Goal: Ask a question

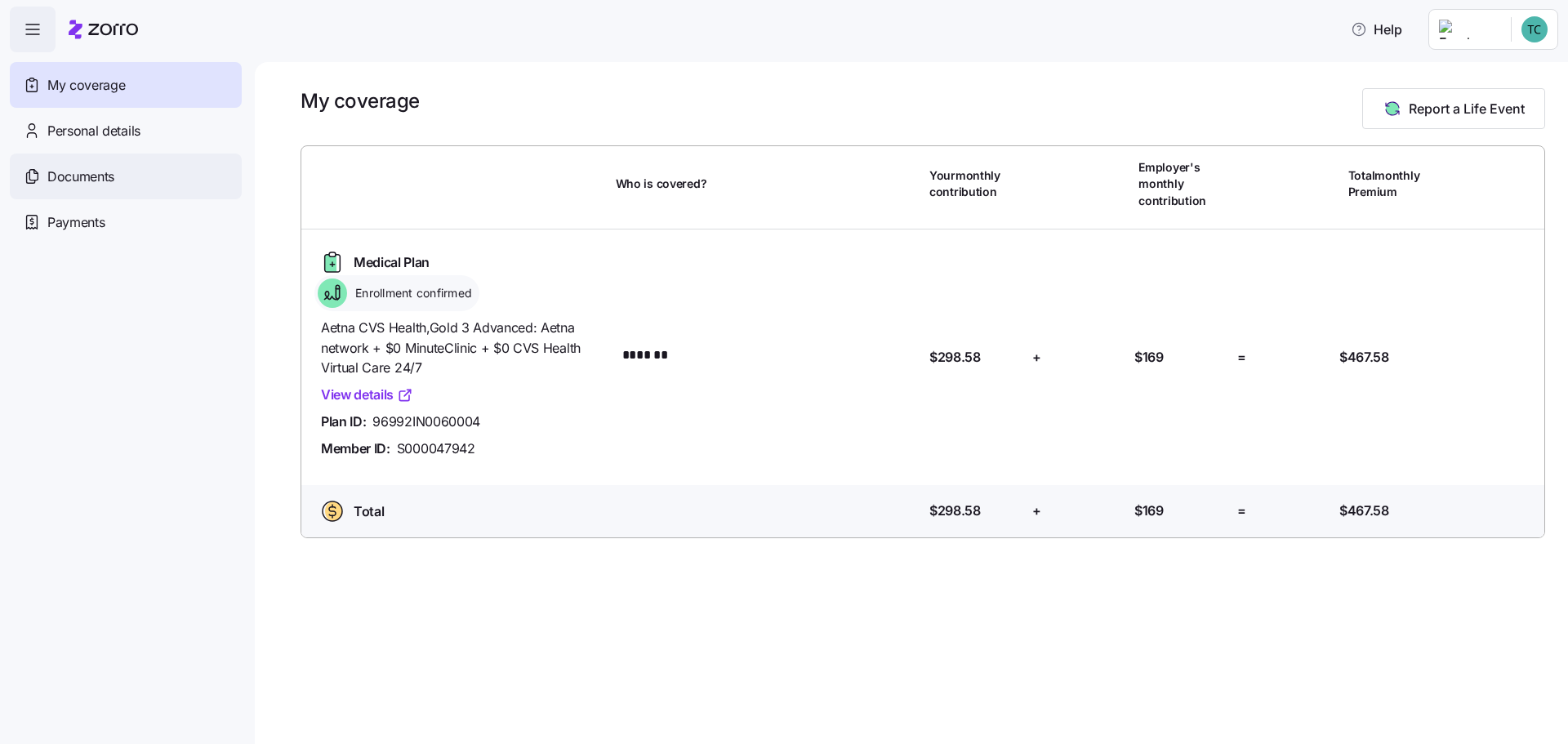
click at [107, 187] on span "Documents" at bounding box center [80, 176] width 67 height 21
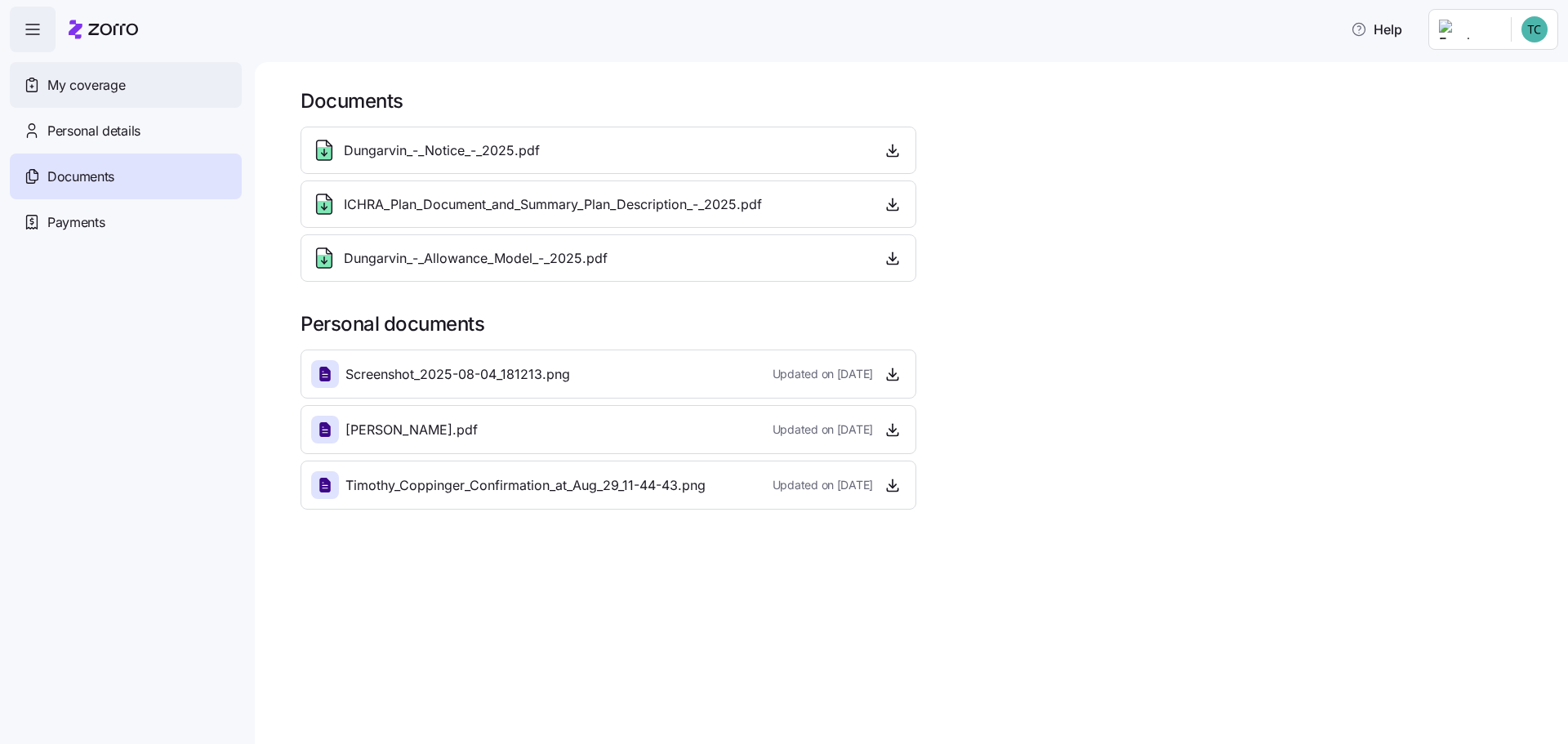
click at [125, 96] on span "My coverage" at bounding box center [86, 85] width 77 height 21
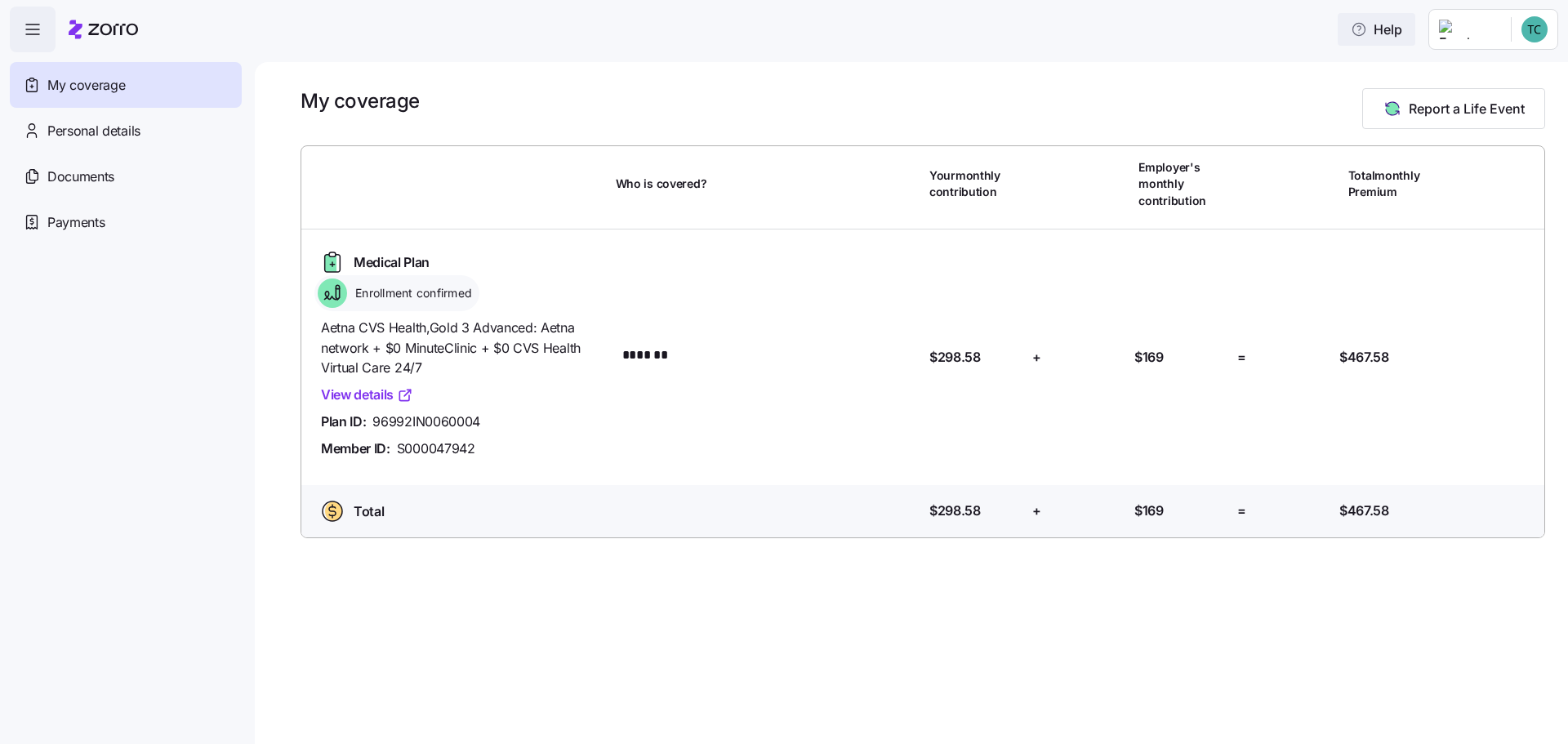
click at [1354, 40] on span "Help" at bounding box center [1376, 30] width 51 height 20
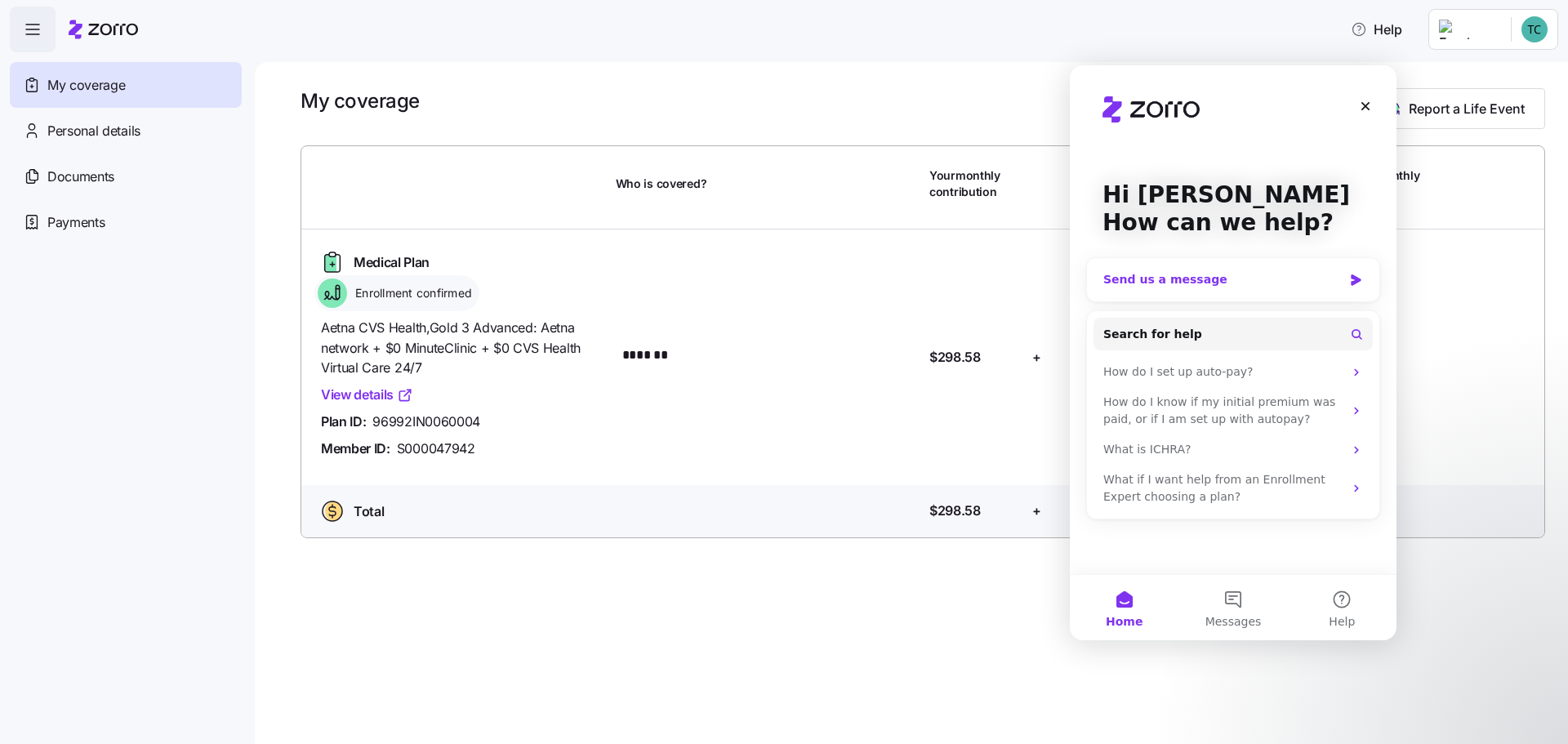
click at [1190, 281] on div "Send us a message" at bounding box center [1223, 279] width 239 height 17
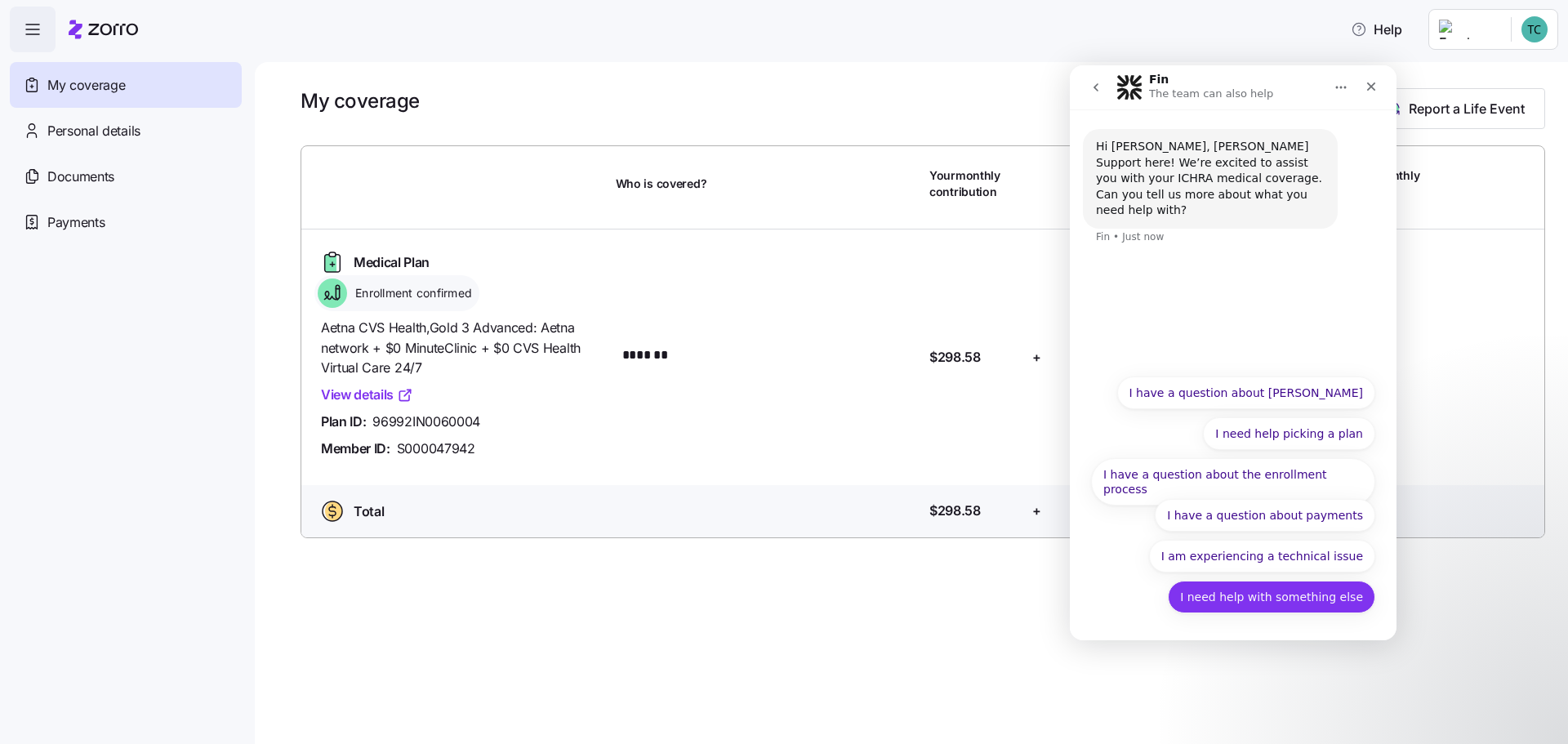
click at [1271, 598] on button "I need help with something else" at bounding box center [1271, 597] width 208 height 33
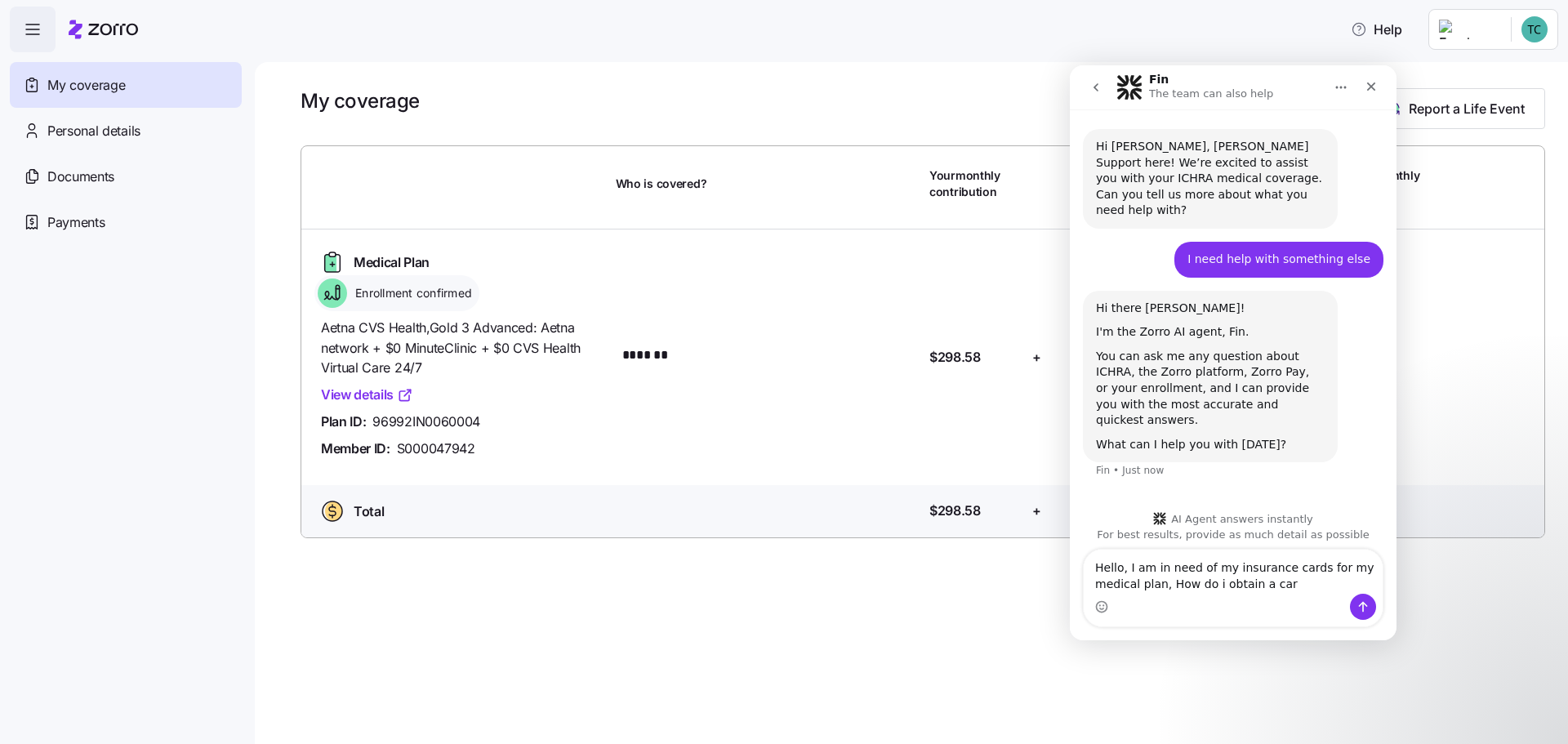
type textarea "Hello, I am in need of my insurance cards for my medical plan, How do i obtain …"
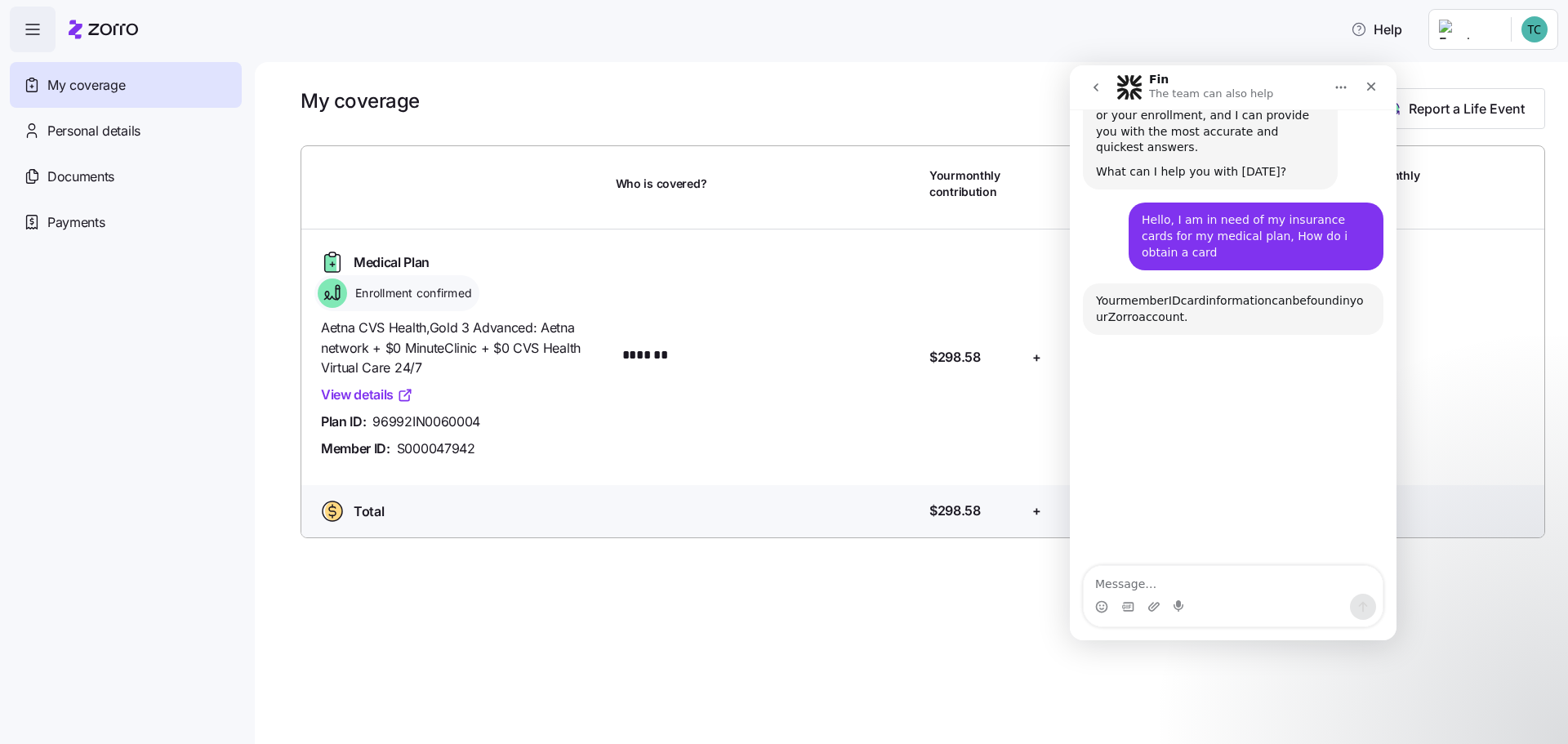
scroll to position [338, 0]
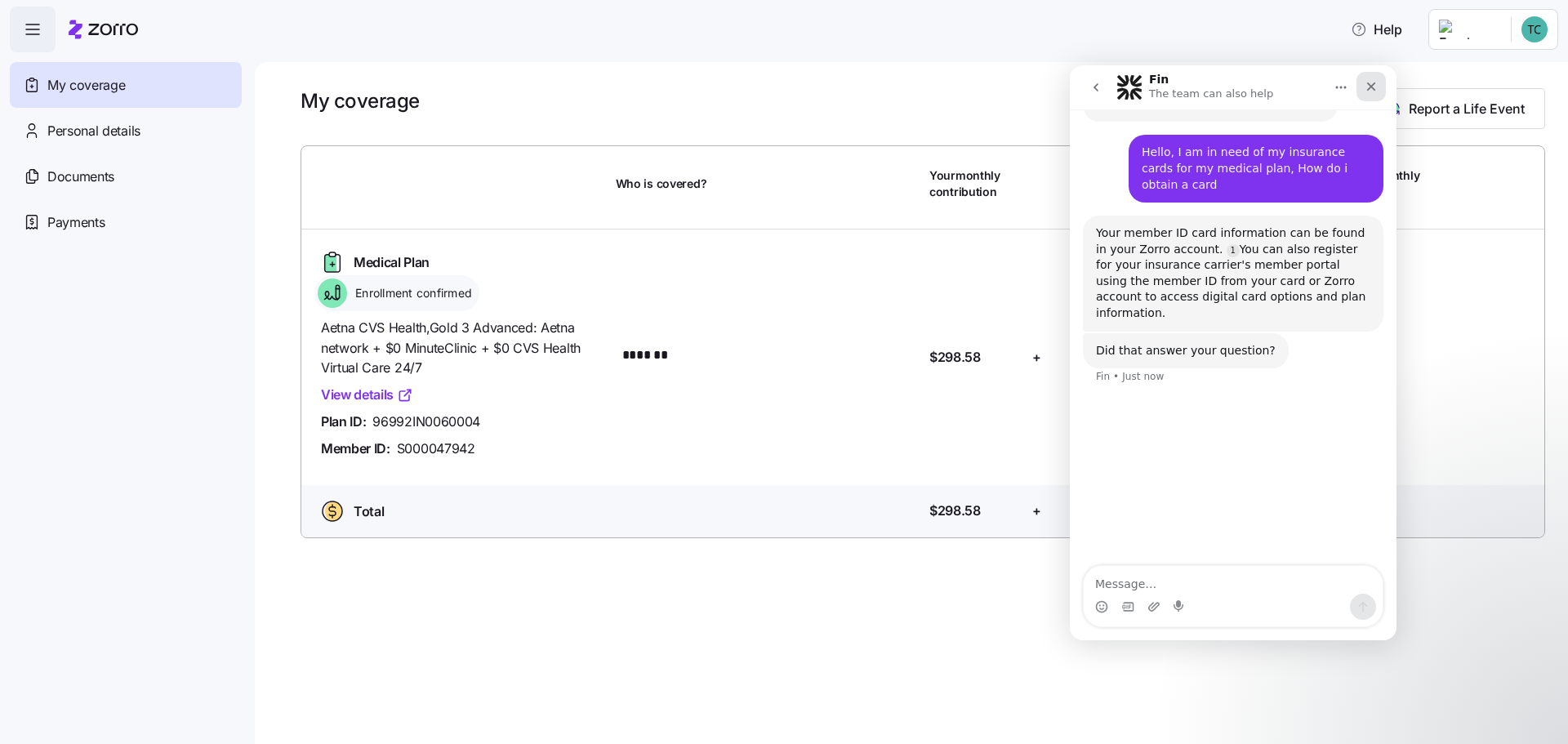
click at [1370, 89] on icon "Close" at bounding box center [1371, 87] width 13 height 13
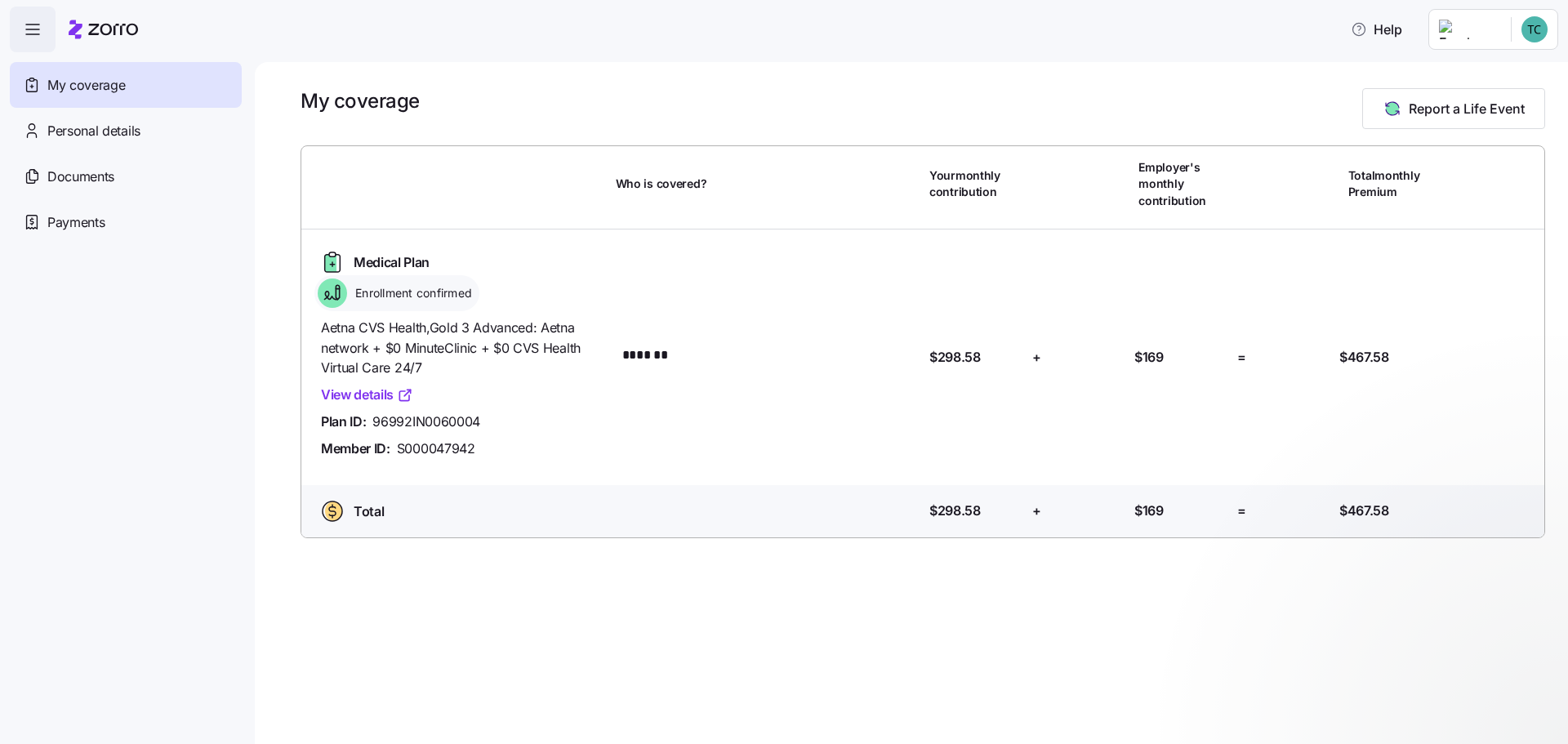
scroll to position [114, 0]
